Goal: Information Seeking & Learning: Check status

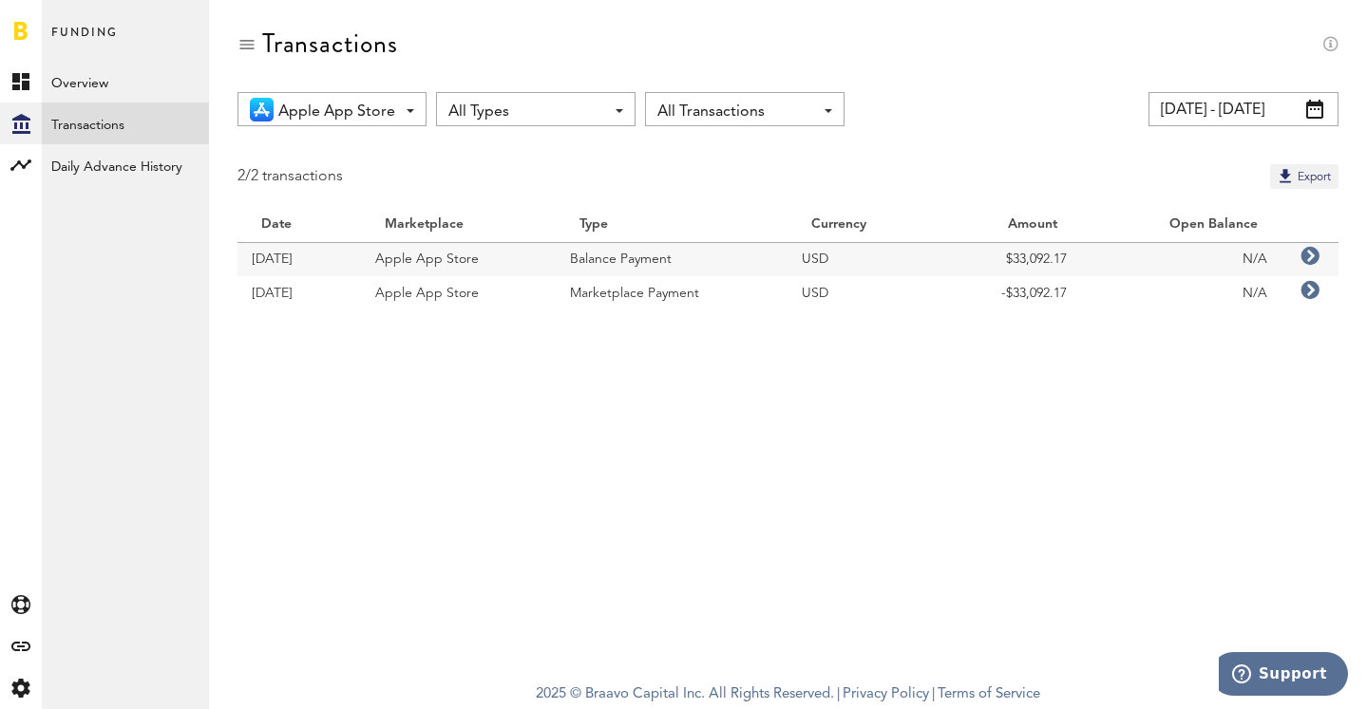
click at [65, 119] on link "Transactions" at bounding box center [125, 124] width 167 height 42
click at [16, 123] on icon "Created with Sketch." at bounding box center [21, 124] width 18 height 20
click at [58, 85] on link "Overview" at bounding box center [125, 82] width 167 height 42
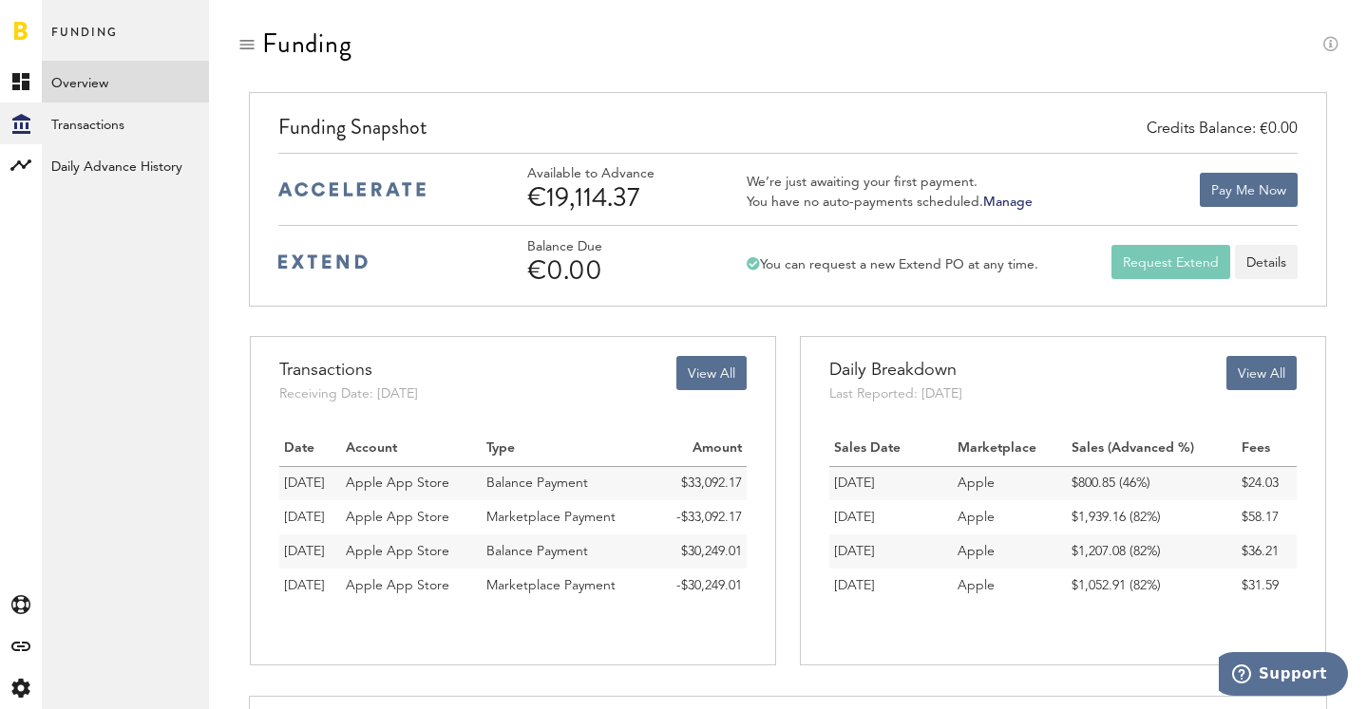
drag, startPoint x: 530, startPoint y: 198, endPoint x: 639, endPoint y: 193, distance: 109.3
click at [639, 193] on div "€19,114.37" at bounding box center [617, 197] width 180 height 30
click at [25, 160] on rect at bounding box center [20, 165] width 23 height 23
click at [93, 76] on link "Monetization" at bounding box center [125, 82] width 167 height 42
